Goal: Task Accomplishment & Management: Use online tool/utility

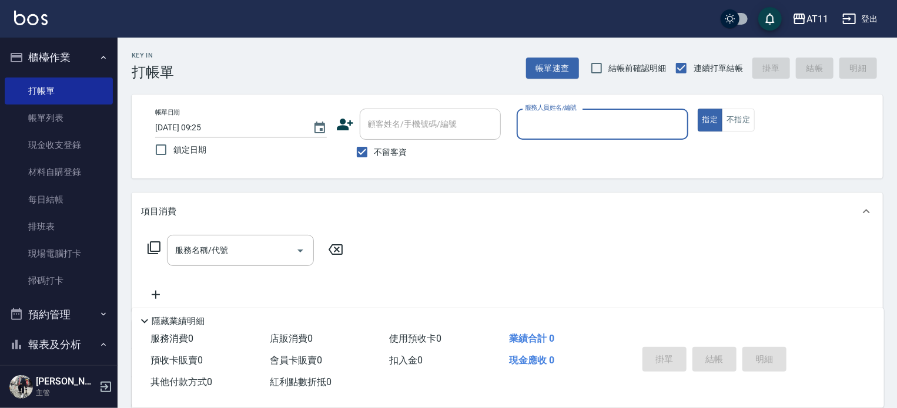
scroll to position [176, 0]
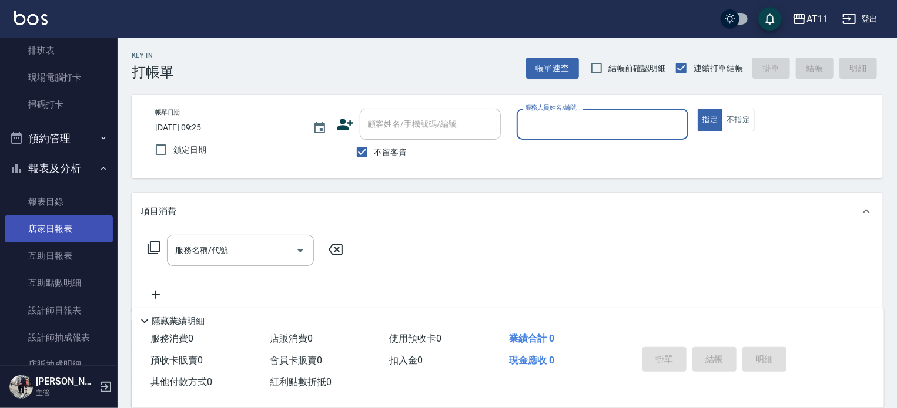
click at [69, 234] on link "店家日報表" at bounding box center [59, 229] width 108 height 27
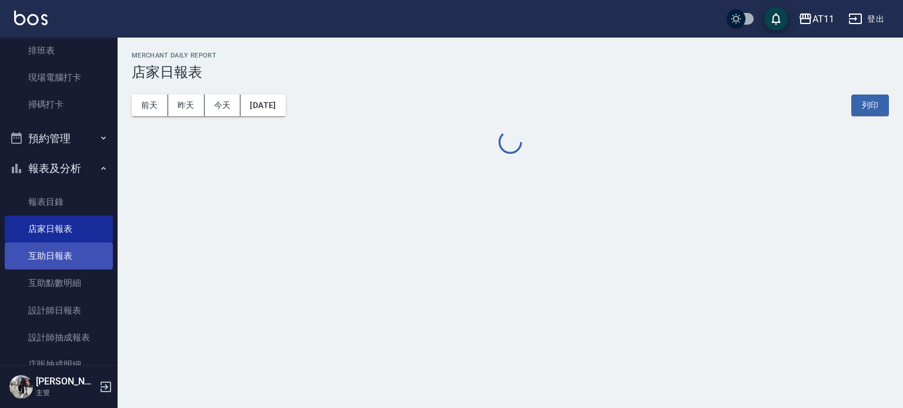
click at [65, 263] on link "互助日報表" at bounding box center [59, 256] width 108 height 27
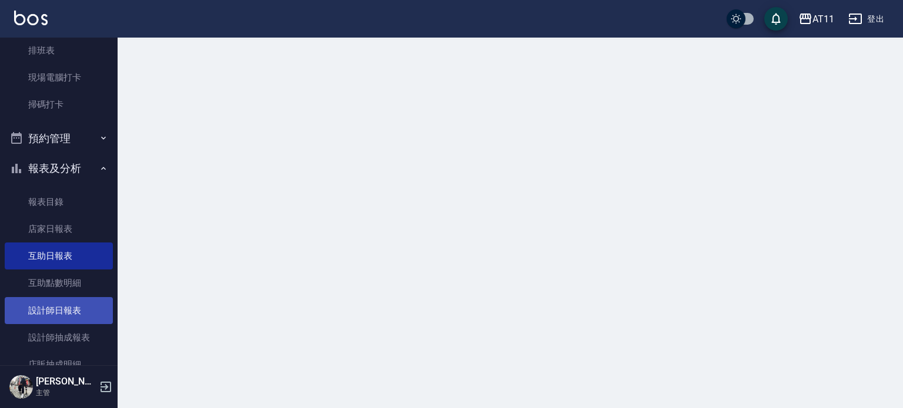
click at [69, 309] on link "設計師日報表" at bounding box center [59, 310] width 108 height 27
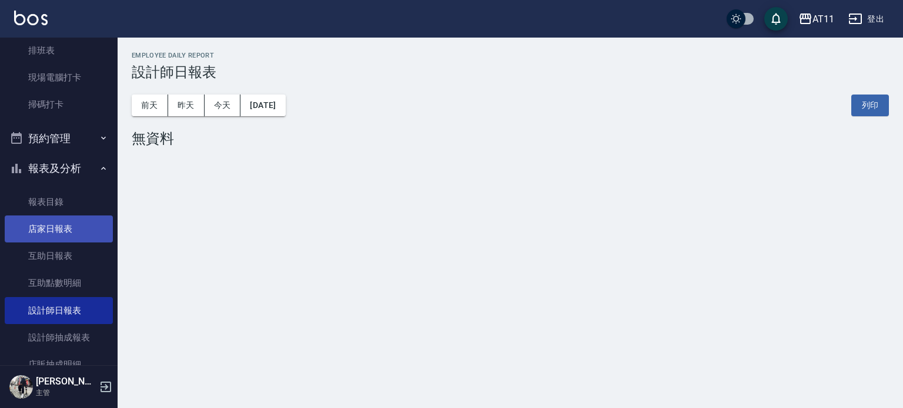
click at [52, 229] on link "店家日報表" at bounding box center [59, 229] width 108 height 27
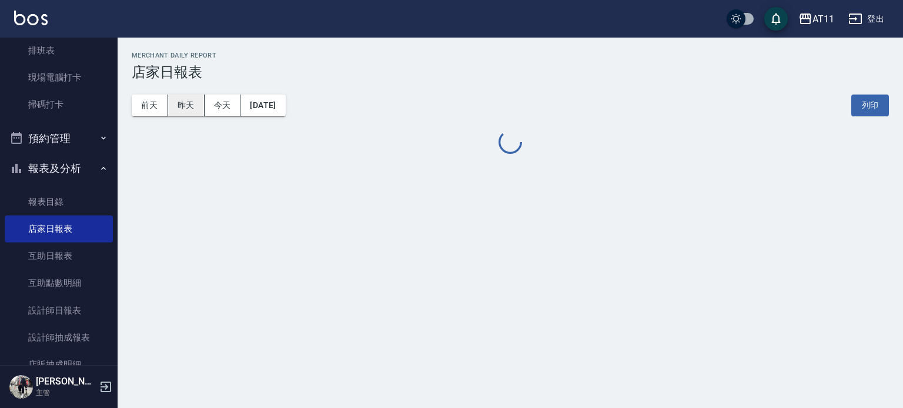
click at [169, 105] on button "昨天" at bounding box center [186, 106] width 36 height 22
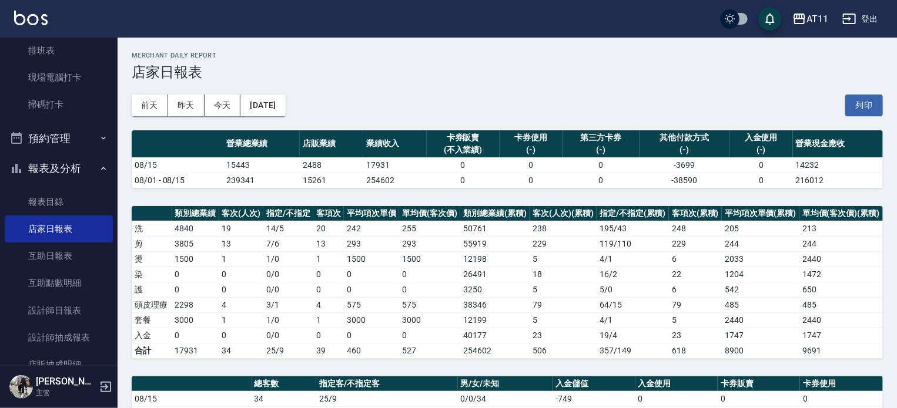
click at [827, 18] on button "AT11" at bounding box center [809, 19] width 45 height 24
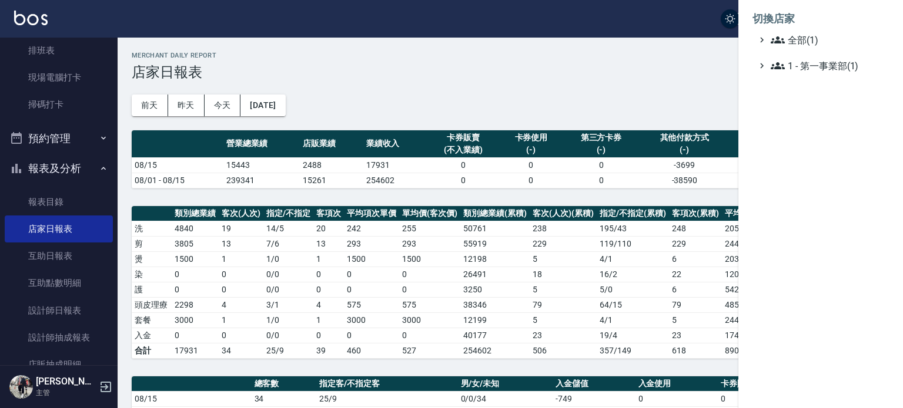
click at [595, 78] on div at bounding box center [451, 204] width 903 height 408
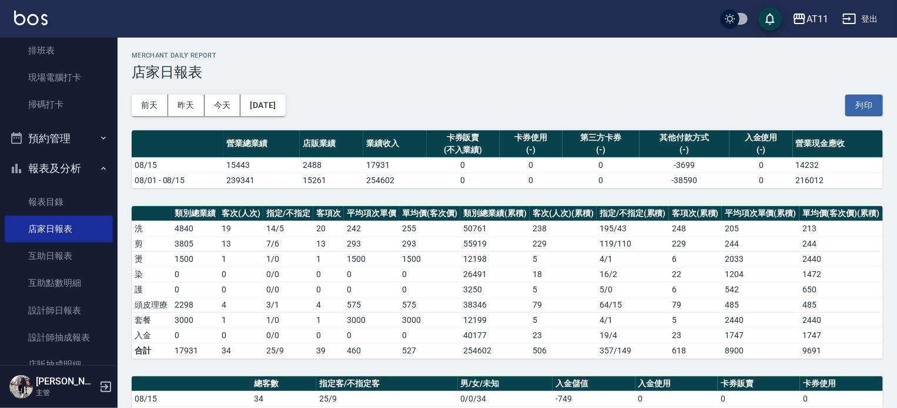
click at [872, 16] on button "登出" at bounding box center [859, 19] width 45 height 22
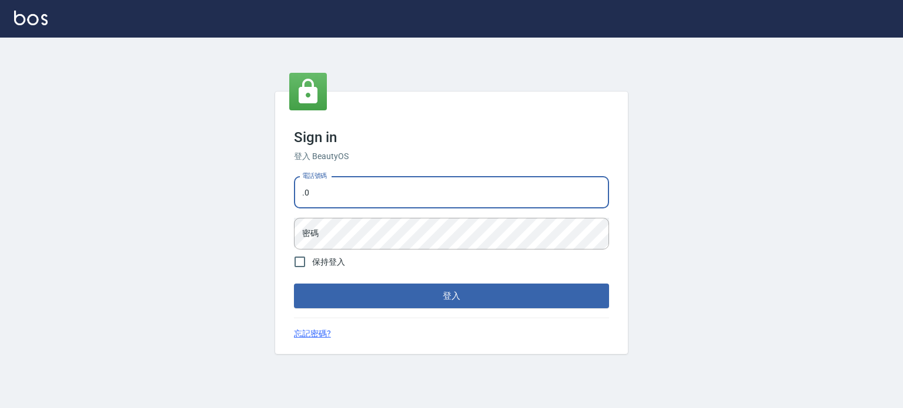
type input "."
click at [364, 207] on input "098" at bounding box center [451, 193] width 315 height 32
type input "0987925494"
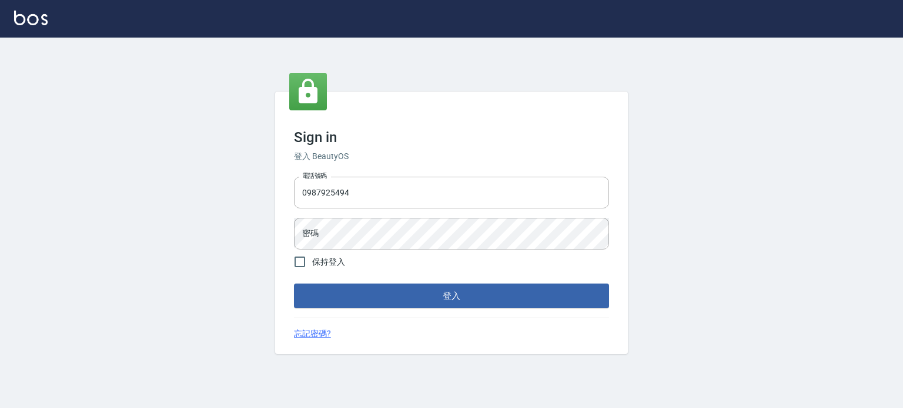
drag, startPoint x: 512, startPoint y: 257, endPoint x: 520, endPoint y: 250, distance: 10.4
click at [513, 255] on form "電話號碼 0987925494 電話號碼 密碼 密碼 保持登入 登入" at bounding box center [451, 240] width 315 height 137
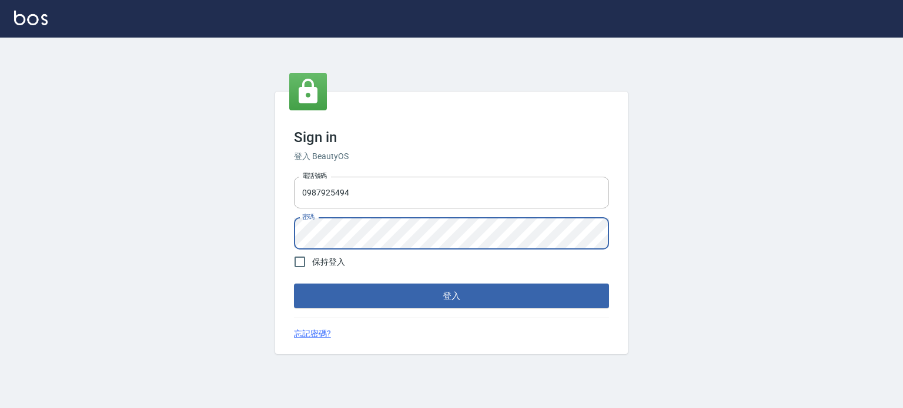
click at [294, 284] on button "登入" at bounding box center [451, 296] width 315 height 25
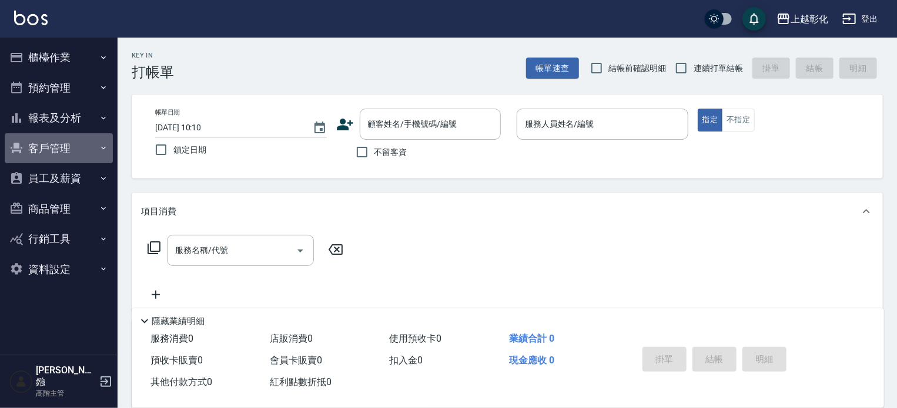
click at [76, 145] on button "客戶管理" at bounding box center [59, 148] width 108 height 31
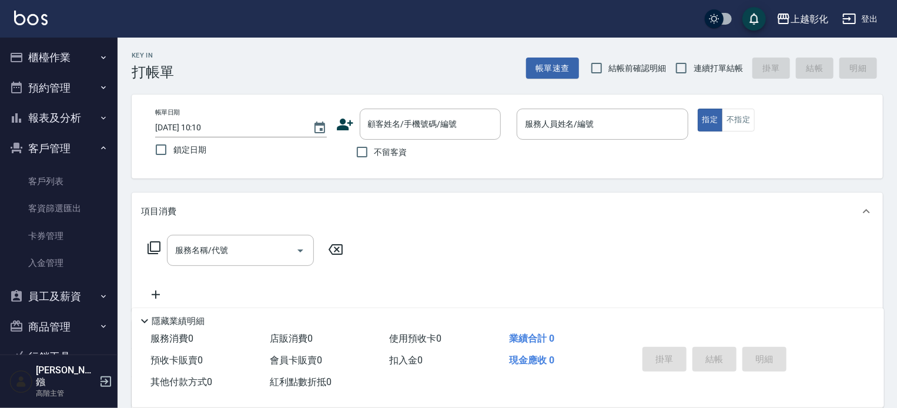
click at [76, 122] on button "報表及分析" at bounding box center [59, 118] width 108 height 31
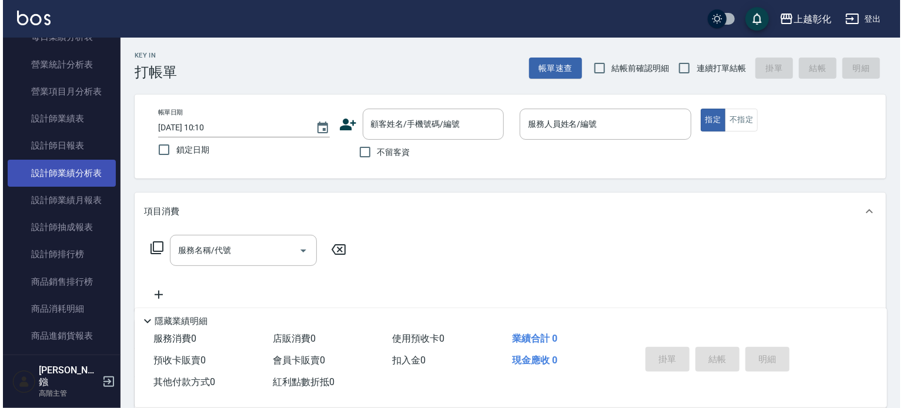
scroll to position [411, 0]
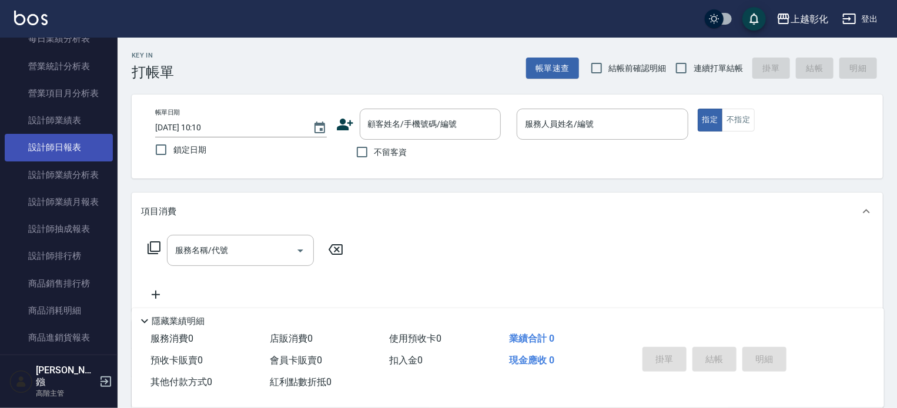
click at [66, 145] on link "設計師日報表" at bounding box center [59, 147] width 108 height 27
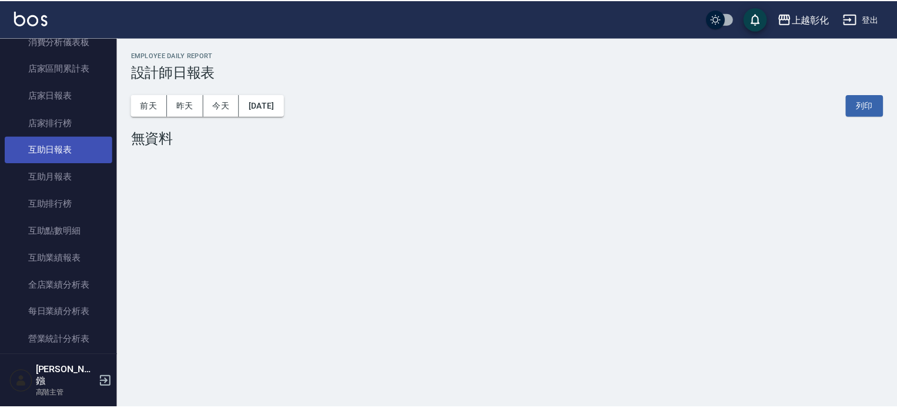
scroll to position [118, 0]
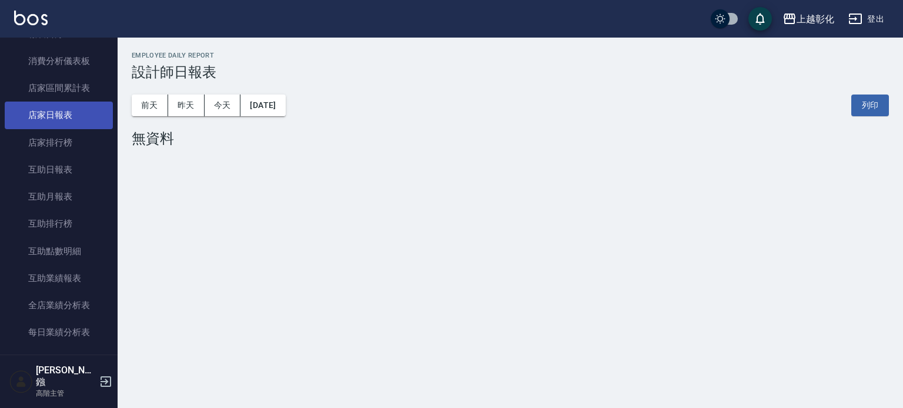
click at [71, 110] on link "店家日報表" at bounding box center [59, 115] width 108 height 27
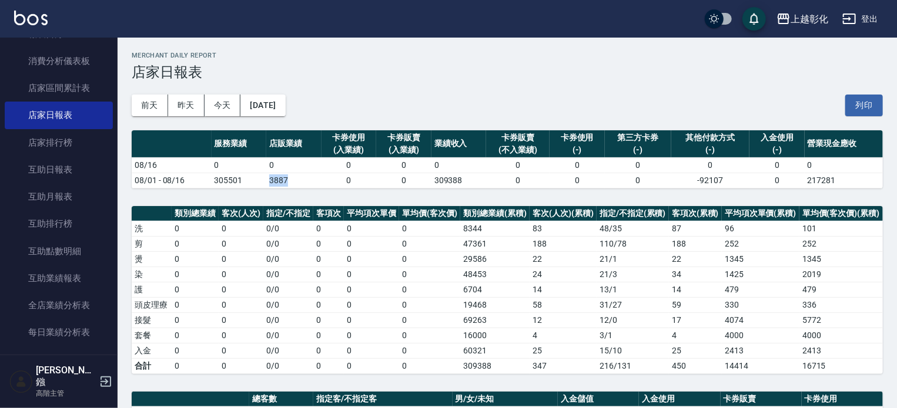
drag, startPoint x: 289, startPoint y: 183, endPoint x: 261, endPoint y: 183, distance: 28.2
click at [261, 183] on tr "08/01 - 08/16 305501 3887 0 0 309388 0 0 0 -92107 0 217281" at bounding box center [507, 180] width 751 height 15
click at [267, 180] on td "3887" at bounding box center [293, 180] width 55 height 15
drag, startPoint x: 267, startPoint y: 179, endPoint x: 281, endPoint y: 179, distance: 14.1
click at [281, 179] on td "3887" at bounding box center [293, 180] width 55 height 15
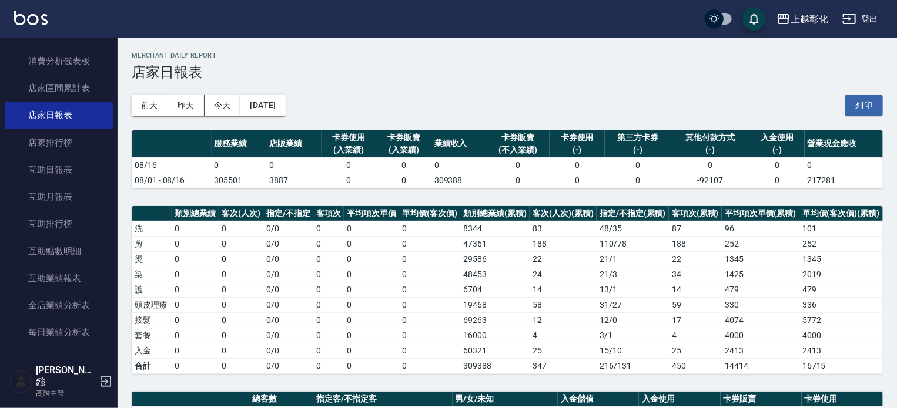
click at [524, 64] on h3 "店家日報表" at bounding box center [507, 72] width 751 height 16
click at [717, 59] on div "Merchant Daily Report 店家日報表" at bounding box center [507, 66] width 751 height 29
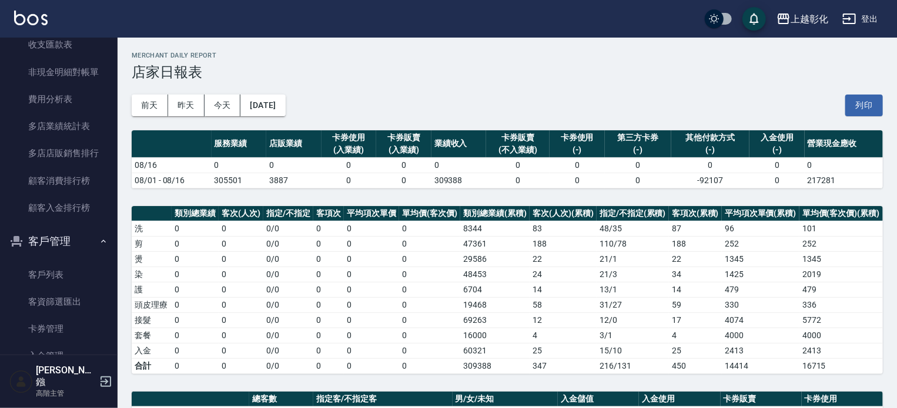
scroll to position [1201, 0]
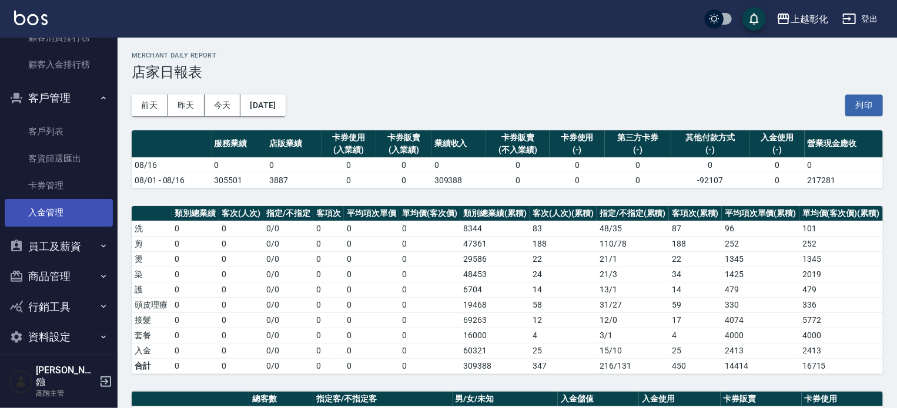
click at [74, 206] on link "入金管理" at bounding box center [59, 212] width 108 height 27
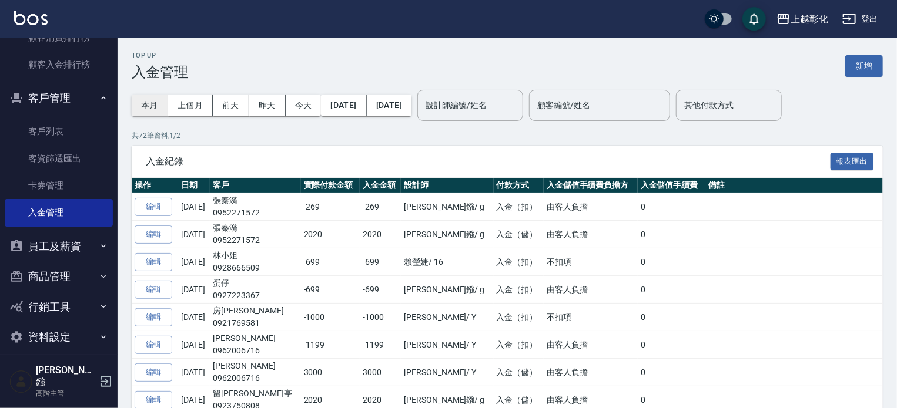
click at [162, 105] on button "本月" at bounding box center [150, 106] width 36 height 22
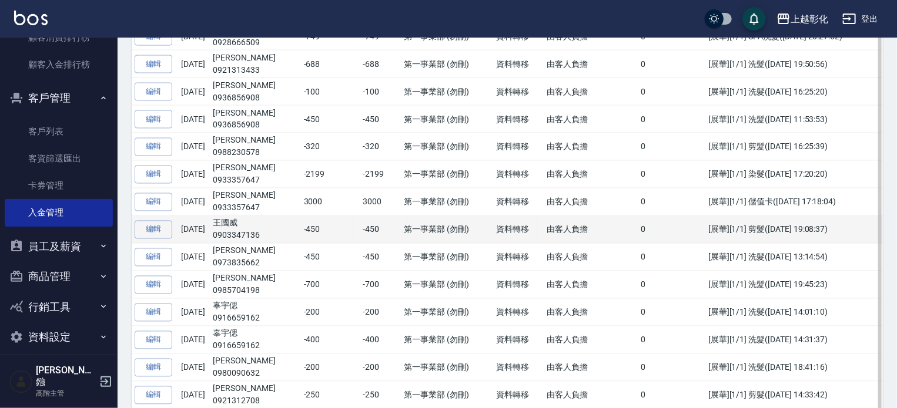
scroll to position [823, 0]
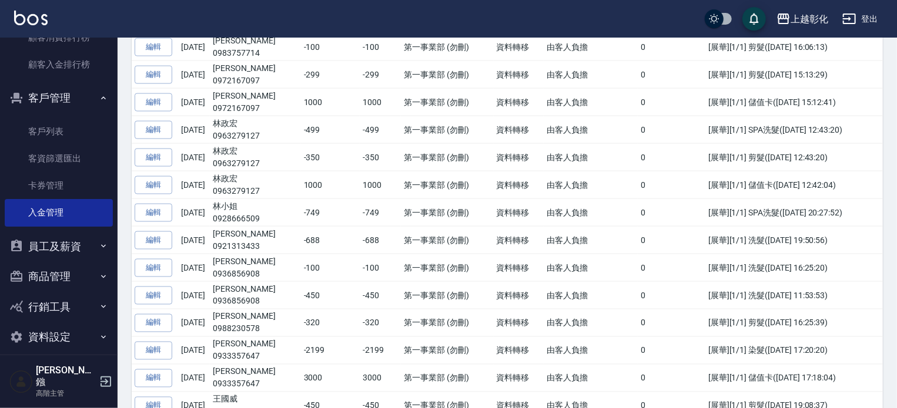
drag, startPoint x: 896, startPoint y: 290, endPoint x: 889, endPoint y: 226, distance: 63.9
click at [889, 226] on div "Top Up 入金管理 新增 本月 上個月 前天 昨天 今天 2025/08/01 2025/08/31 設計師編號/姓名 設計師編號/姓名 顧客編號/姓名 …" at bounding box center [507, 85] width 779 height 1713
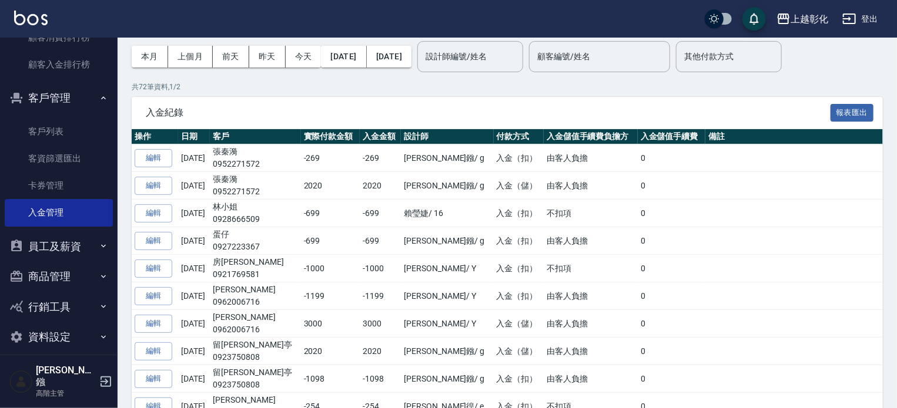
scroll to position [42, 0]
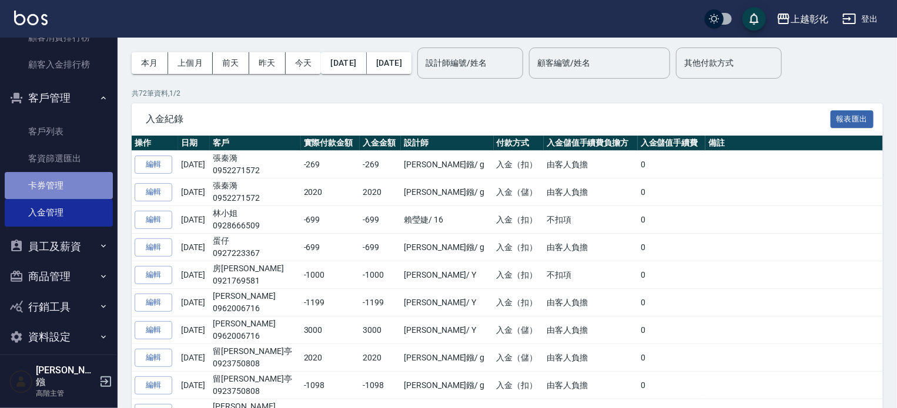
click at [69, 187] on link "卡券管理" at bounding box center [59, 185] width 108 height 27
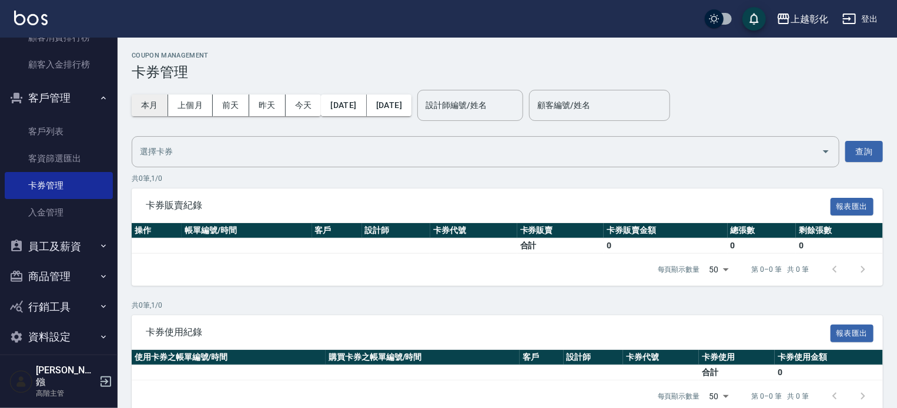
click at [160, 102] on button "本月" at bounding box center [150, 106] width 36 height 22
click at [825, 152] on icon "Open" at bounding box center [826, 151] width 6 height 3
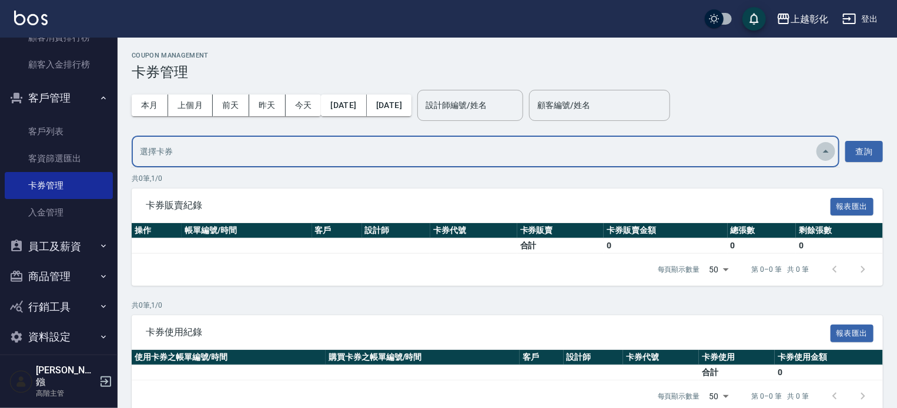
click at [825, 152] on icon "close" at bounding box center [826, 151] width 6 height 3
click at [877, 155] on button "查詢" at bounding box center [864, 152] width 38 height 22
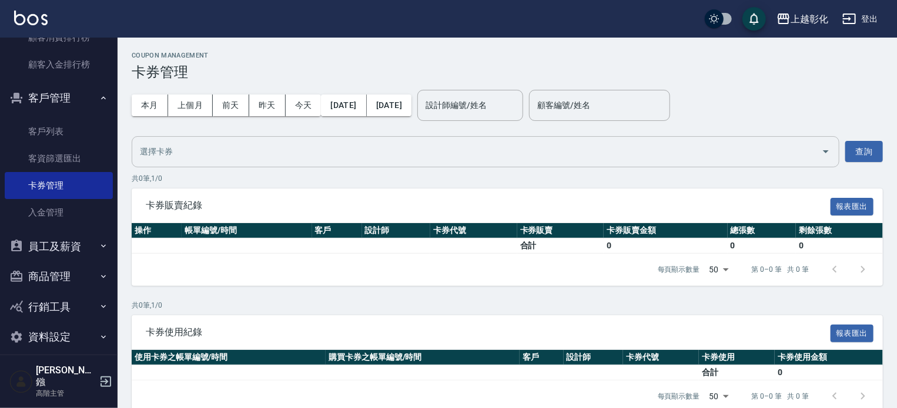
click at [824, 143] on button "Open" at bounding box center [825, 151] width 19 height 19
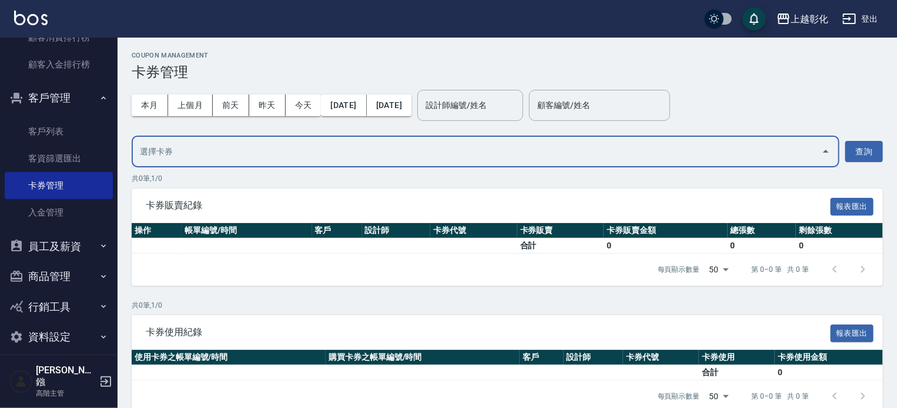
click at [824, 143] on button "close" at bounding box center [825, 151] width 19 height 19
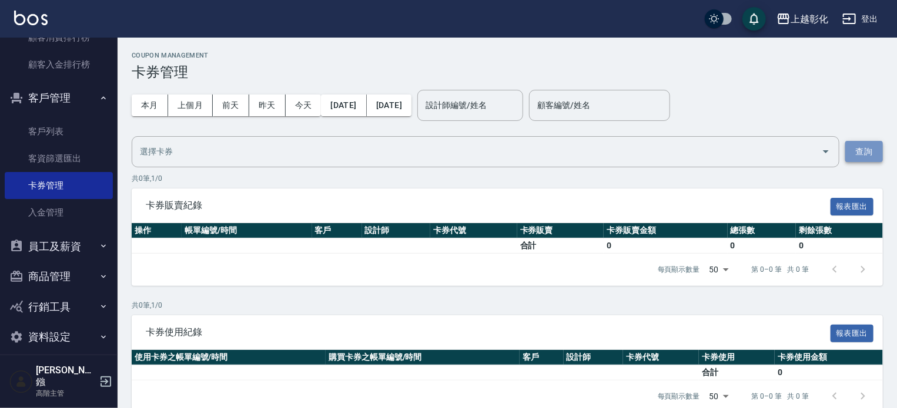
click at [855, 149] on button "查詢" at bounding box center [864, 152] width 38 height 22
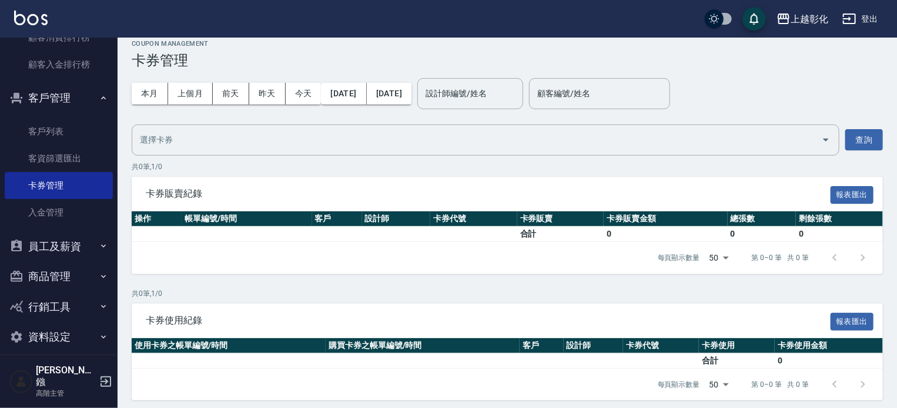
scroll to position [17, 0]
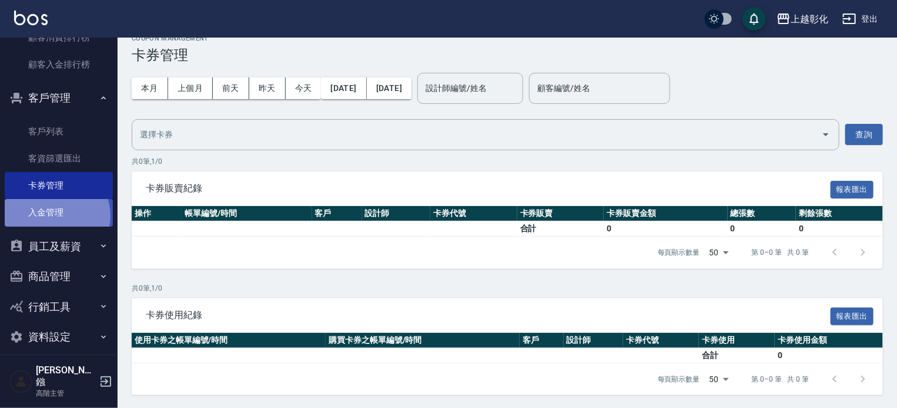
click at [54, 215] on link "入金管理" at bounding box center [59, 212] width 108 height 27
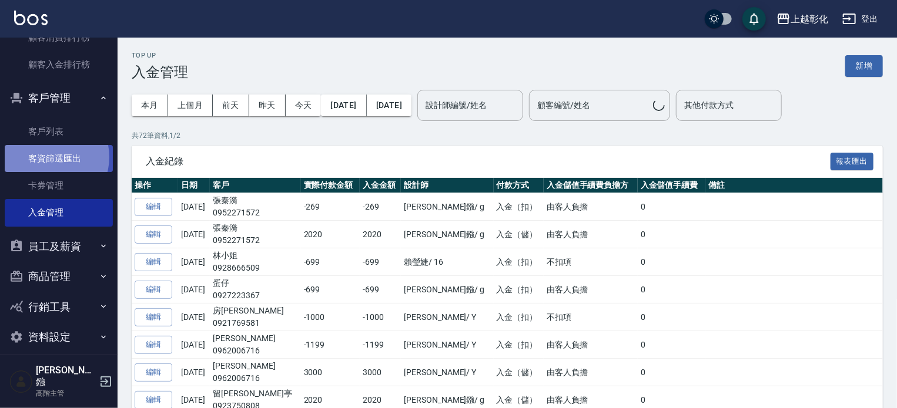
click at [49, 157] on link "客資篩選匯出" at bounding box center [59, 158] width 108 height 27
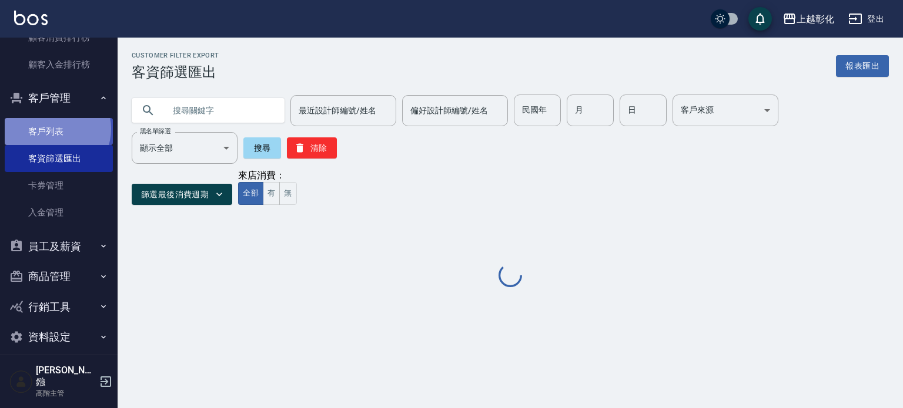
click at [56, 129] on link "客戶列表" at bounding box center [59, 131] width 108 height 27
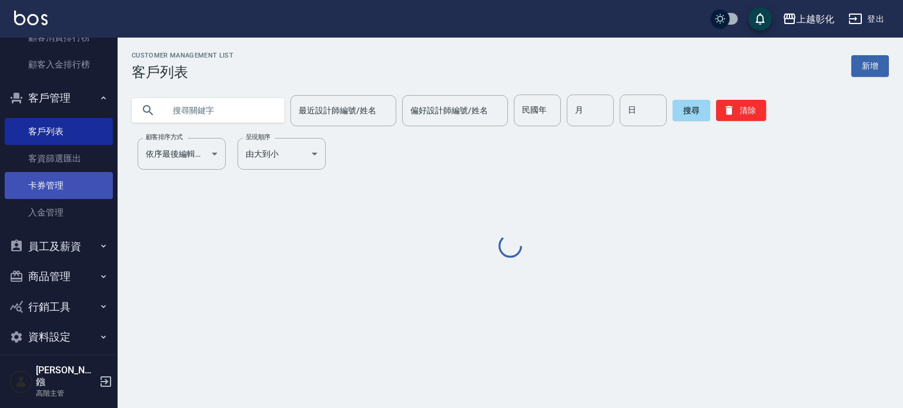
click at [55, 172] on link "卡券管理" at bounding box center [59, 185] width 108 height 27
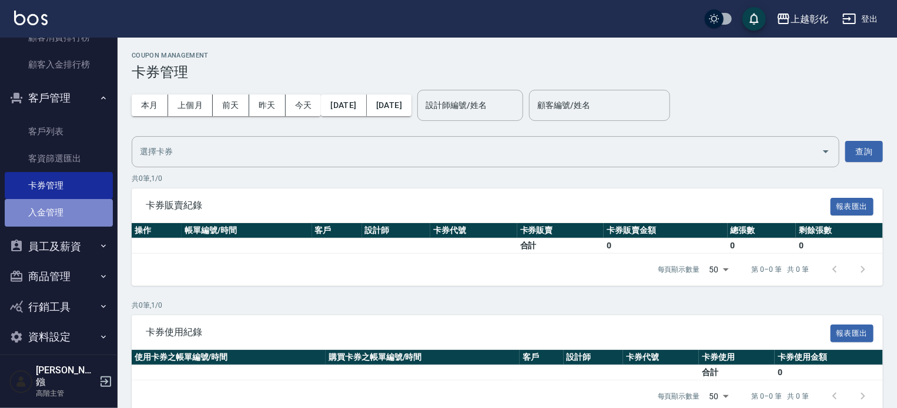
click at [64, 216] on link "入金管理" at bounding box center [59, 212] width 108 height 27
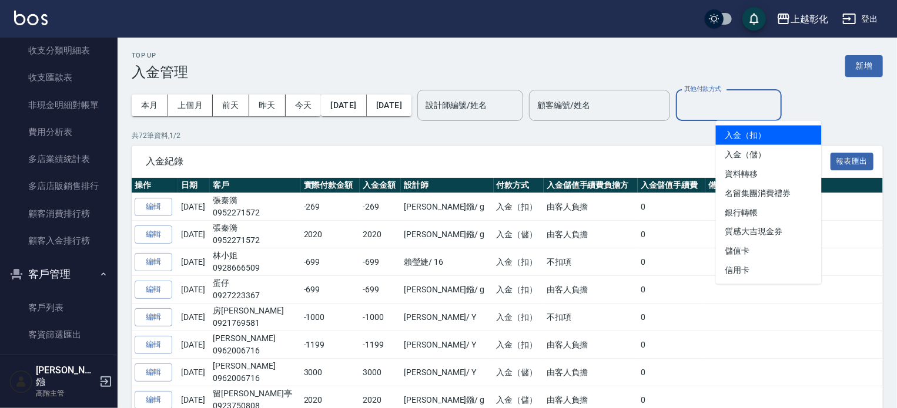
click at [753, 96] on input "其他付款方式" at bounding box center [728, 105] width 95 height 21
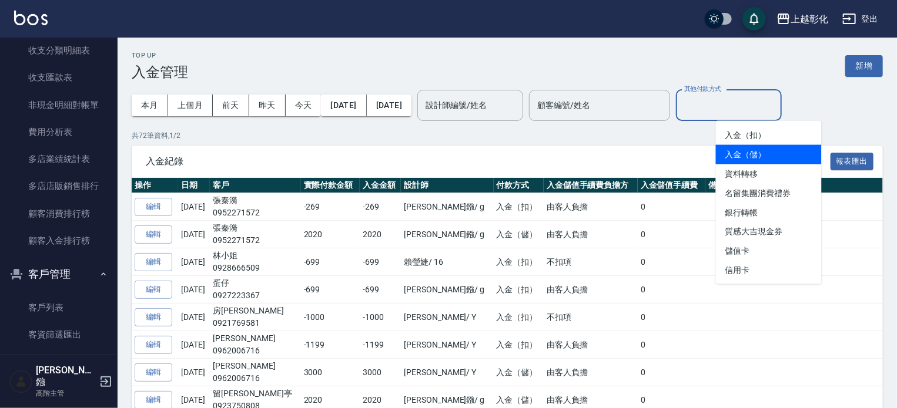
click at [753, 149] on span "入金（儲）" at bounding box center [769, 154] width 106 height 19
type input "入金（儲）"
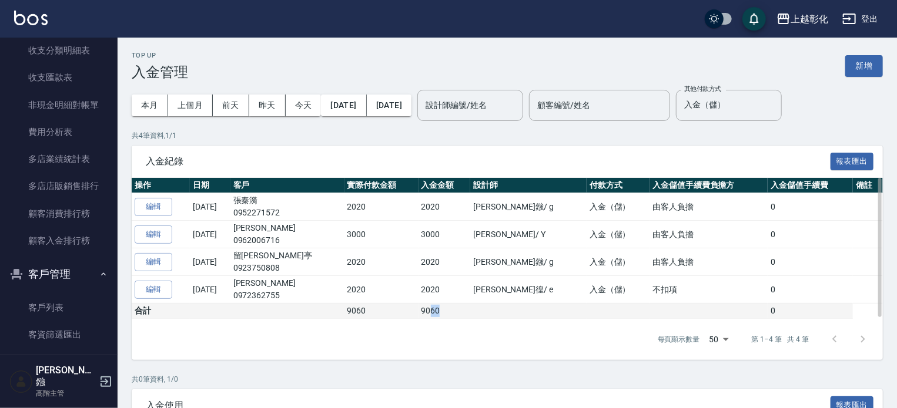
drag, startPoint x: 454, startPoint y: 305, endPoint x: 440, endPoint y: 307, distance: 14.9
click at [440, 307] on td "9060" at bounding box center [444, 311] width 52 height 15
click at [470, 313] on td "9060" at bounding box center [444, 311] width 52 height 15
